Goal: Task Accomplishment & Management: Use online tool/utility

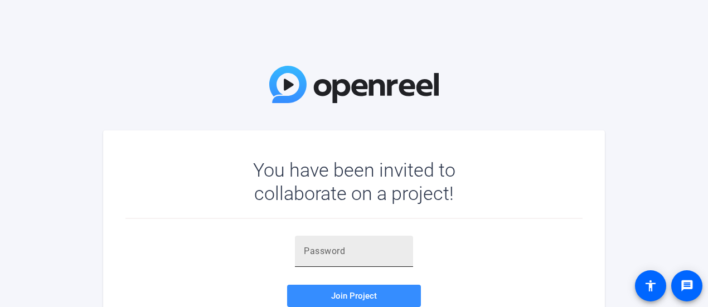
click at [384, 259] on div at bounding box center [354, 251] width 100 height 31
paste input "S!V37i"
type input "S!V37i"
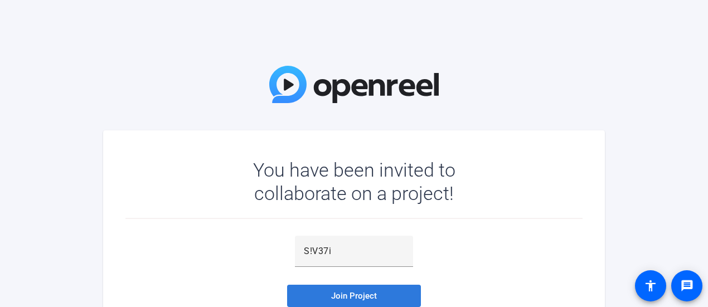
click at [381, 296] on span at bounding box center [354, 296] width 134 height 27
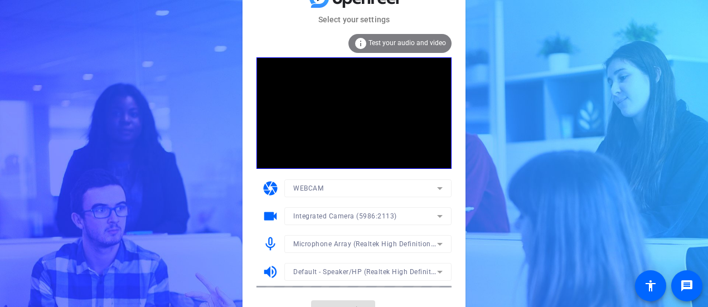
scroll to position [17, 0]
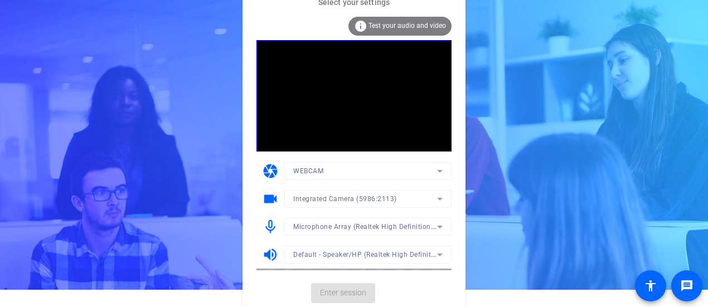
click at [353, 287] on mat-card-actions "Enter session" at bounding box center [354, 293] width 223 height 29
click at [331, 296] on span "Enter session" at bounding box center [343, 293] width 46 height 12
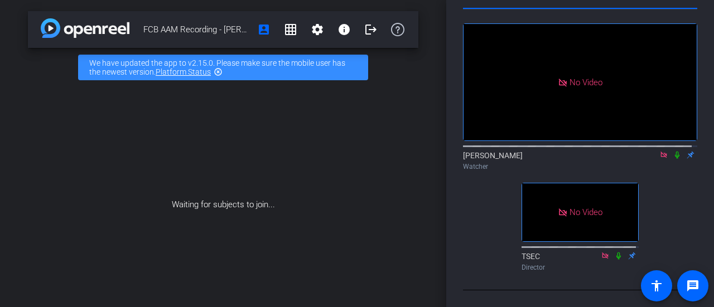
scroll to position [98, 0]
click at [338, 167] on div "Waiting for subjects to join..." at bounding box center [223, 205] width 390 height 236
drag, startPoint x: 203, startPoint y: 173, endPoint x: 255, endPoint y: 212, distance: 64.6
click at [255, 212] on div "Waiting for subjects to join..." at bounding box center [223, 205] width 390 height 236
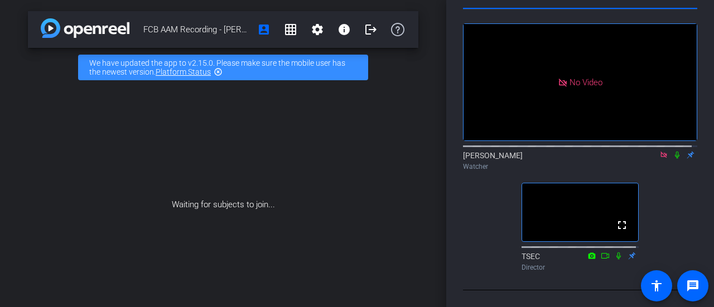
scroll to position [0, 0]
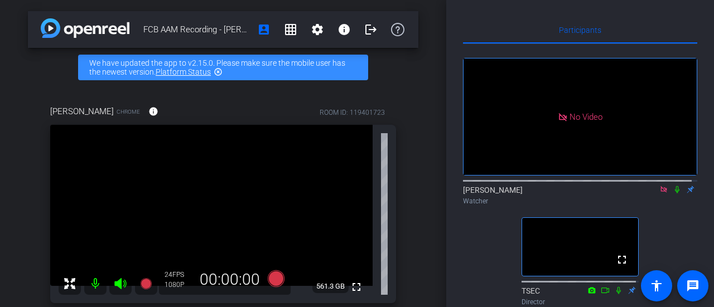
click at [672, 193] on icon at bounding box center [676, 190] width 9 height 8
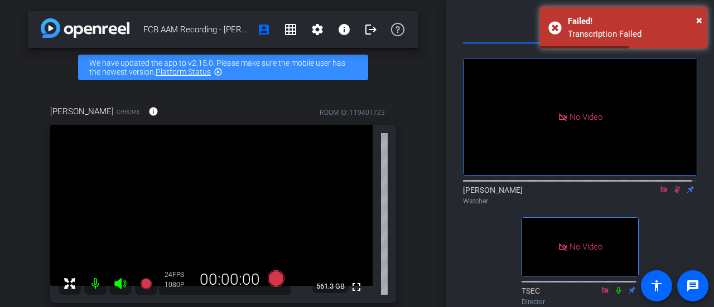
click at [672, 193] on icon at bounding box center [676, 190] width 9 height 8
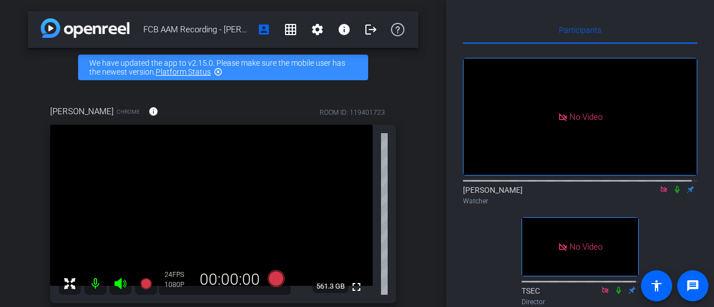
click at [672, 193] on icon at bounding box center [676, 190] width 9 height 8
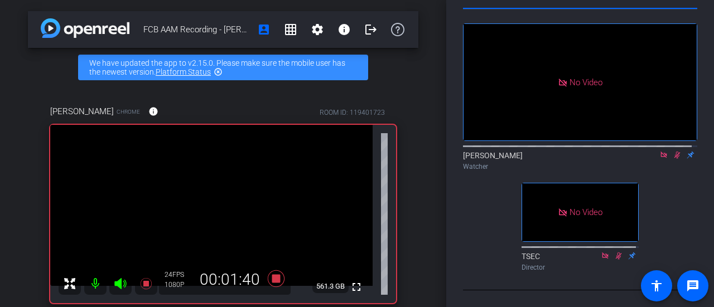
scroll to position [50, 0]
drag, startPoint x: 707, startPoint y: 171, endPoint x: 702, endPoint y: 196, distance: 25.6
click at [702, 196] on div "Participants No Video [PERSON_NAME] Watcher No Video TSEC Director Select Sourc…" at bounding box center [580, 153] width 268 height 307
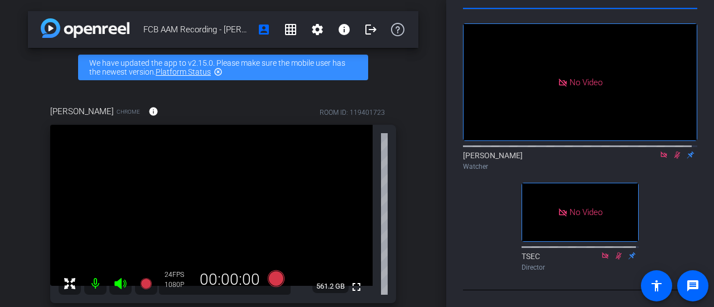
click at [674, 152] on icon at bounding box center [677, 155] width 6 height 7
click at [675, 152] on icon at bounding box center [677, 155] width 4 height 7
click at [674, 152] on icon at bounding box center [677, 155] width 6 height 7
click at [595, 151] on div "[PERSON_NAME] Watcher" at bounding box center [580, 161] width 234 height 22
click at [675, 153] on icon at bounding box center [677, 155] width 4 height 7
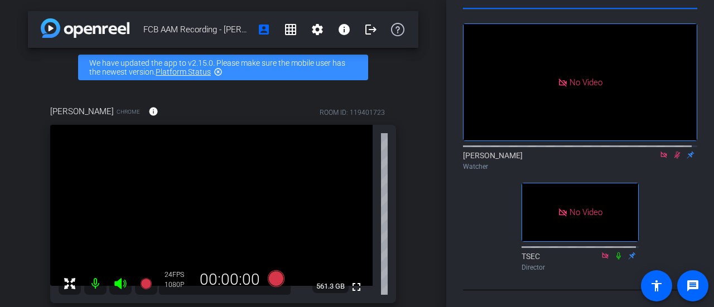
click at [677, 188] on div "No Video [PERSON_NAME] Watcher No Video TSEC Director" at bounding box center [580, 142] width 234 height 267
click at [674, 152] on icon at bounding box center [677, 155] width 6 height 7
click at [672, 173] on div "No Video [PERSON_NAME] Watcher No Video TSEC Director" at bounding box center [580, 142] width 234 height 267
click at [675, 152] on icon at bounding box center [677, 155] width 4 height 7
click at [672, 151] on icon at bounding box center [676, 155] width 9 height 8
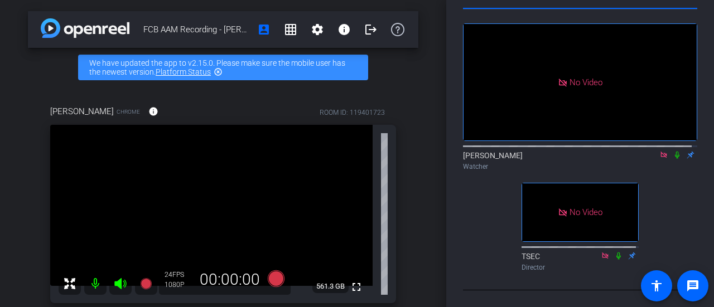
click at [672, 153] on icon at bounding box center [676, 155] width 9 height 8
click at [497, 197] on div "No Video [PERSON_NAME] Watcher No Video TSEC Director" at bounding box center [580, 142] width 234 height 267
click at [674, 152] on icon at bounding box center [677, 155] width 6 height 7
click at [672, 152] on icon at bounding box center [676, 155] width 9 height 8
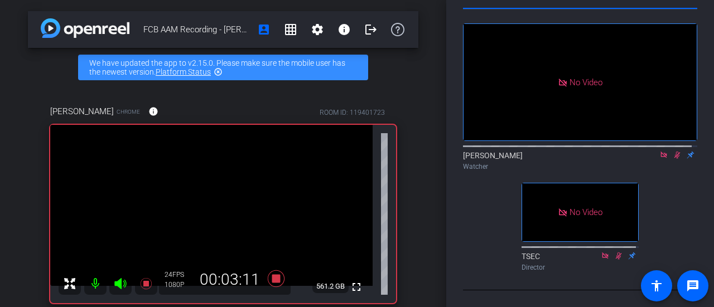
click at [672, 152] on icon at bounding box center [676, 155] width 9 height 8
click at [650, 200] on div "No Video [PERSON_NAME] Watcher No Video TSEC Director" at bounding box center [580, 142] width 234 height 267
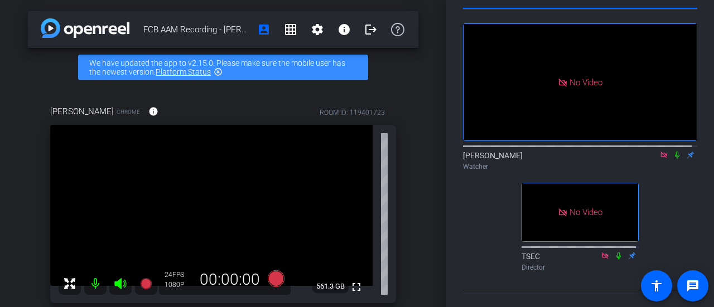
click at [675, 152] on icon at bounding box center [677, 155] width 4 height 7
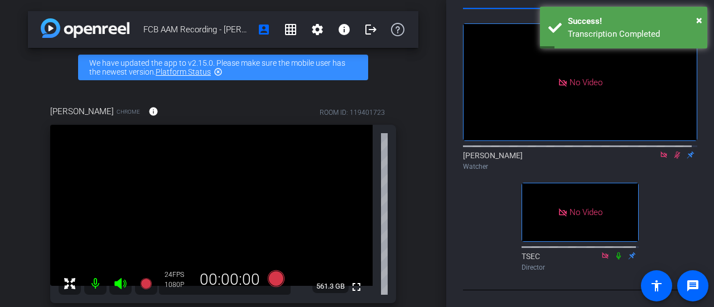
click at [674, 152] on icon at bounding box center [677, 155] width 6 height 7
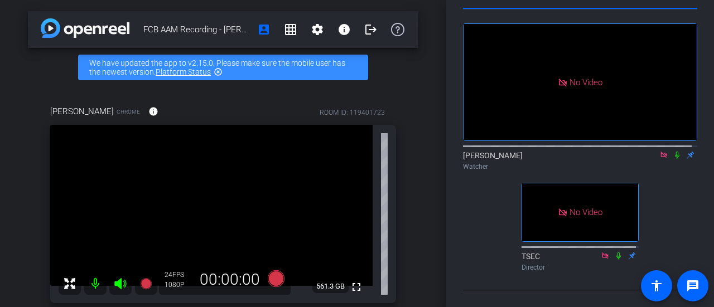
click at [672, 153] on icon at bounding box center [676, 155] width 9 height 8
click at [594, 162] on div "Watcher" at bounding box center [580, 167] width 234 height 10
click at [674, 152] on icon at bounding box center [677, 155] width 6 height 7
